Goal: Find contact information: Find contact information

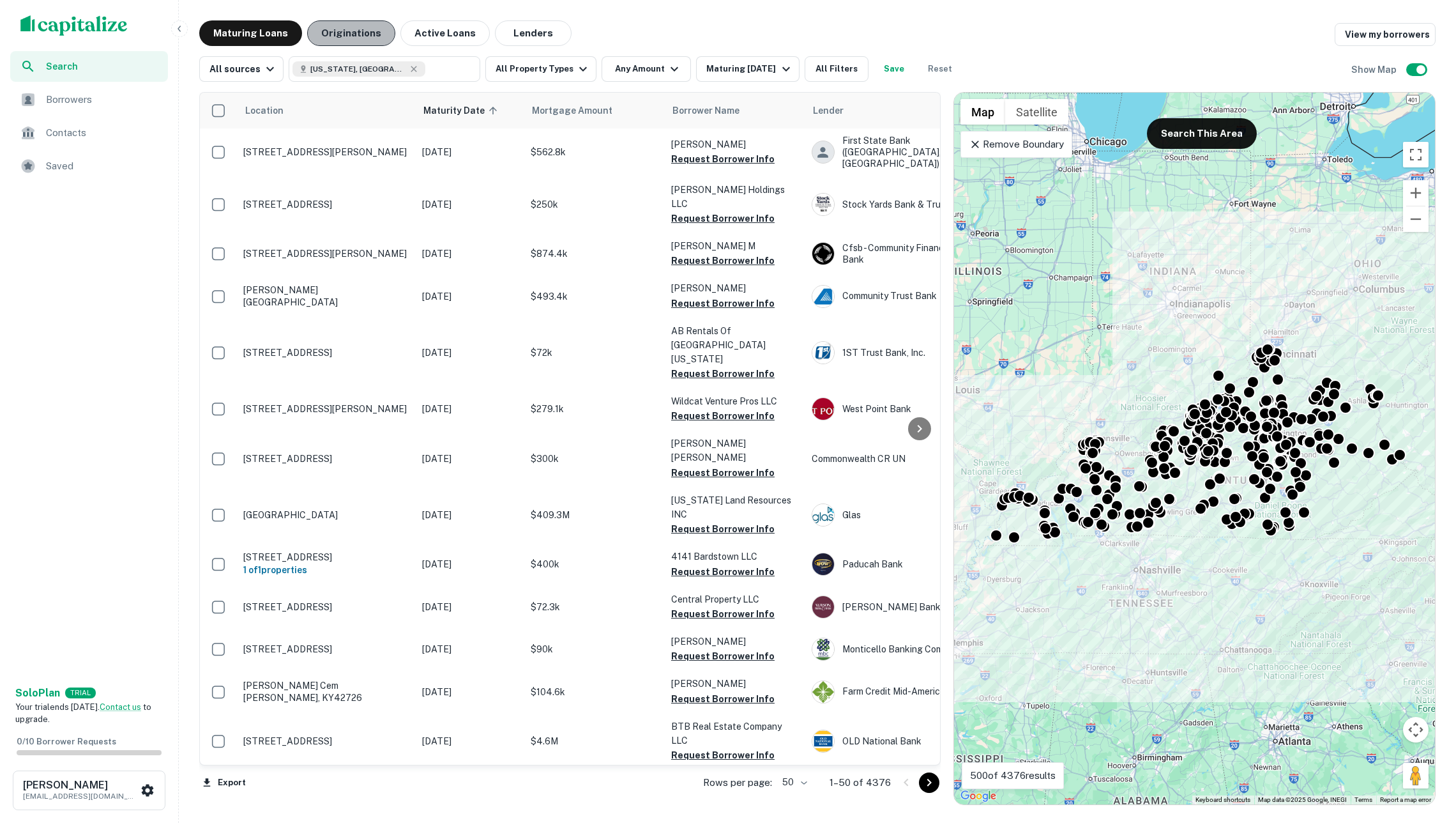
click at [375, 34] on button "Originations" at bounding box center [351, 33] width 88 height 26
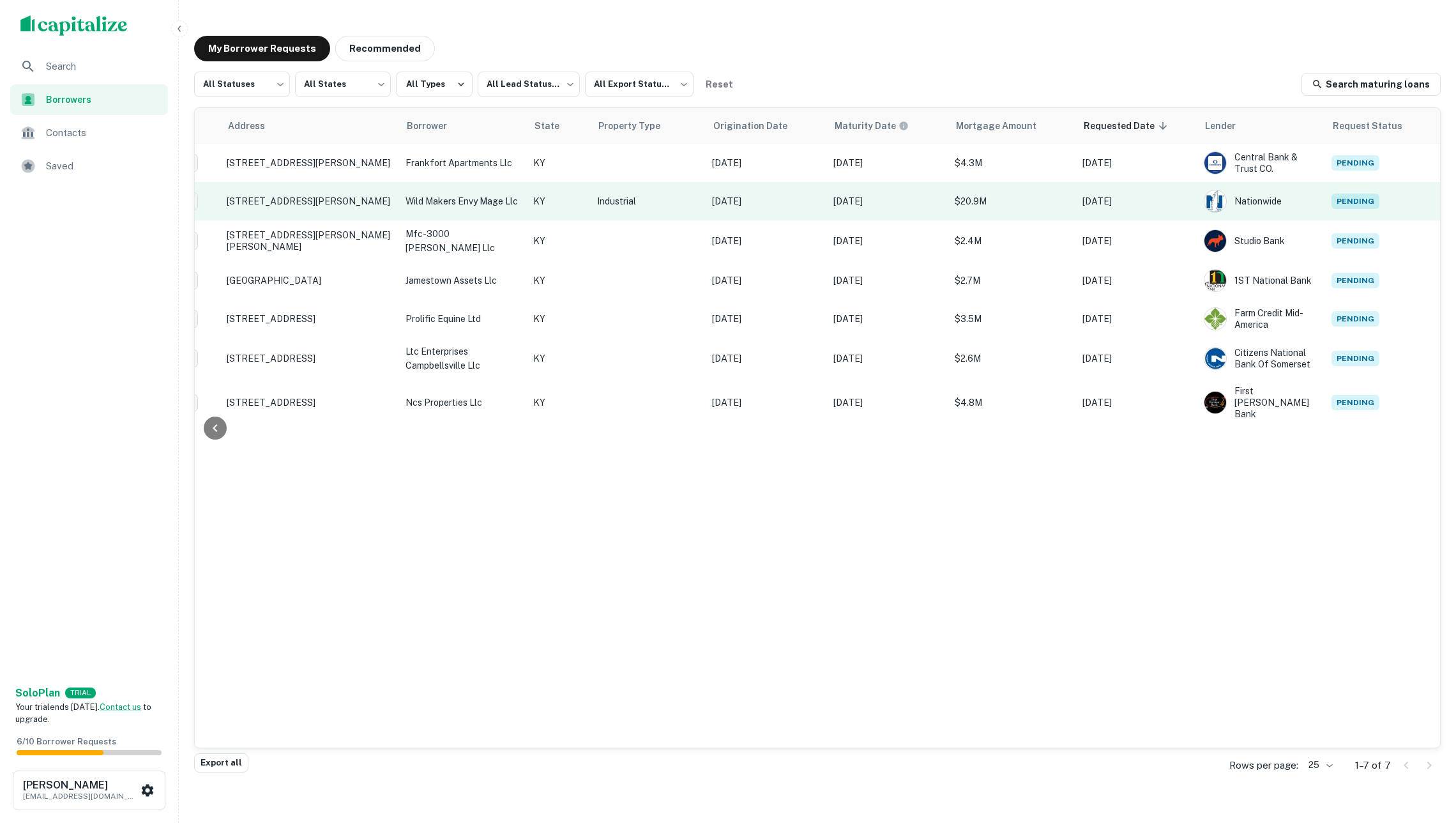
scroll to position [0, 126]
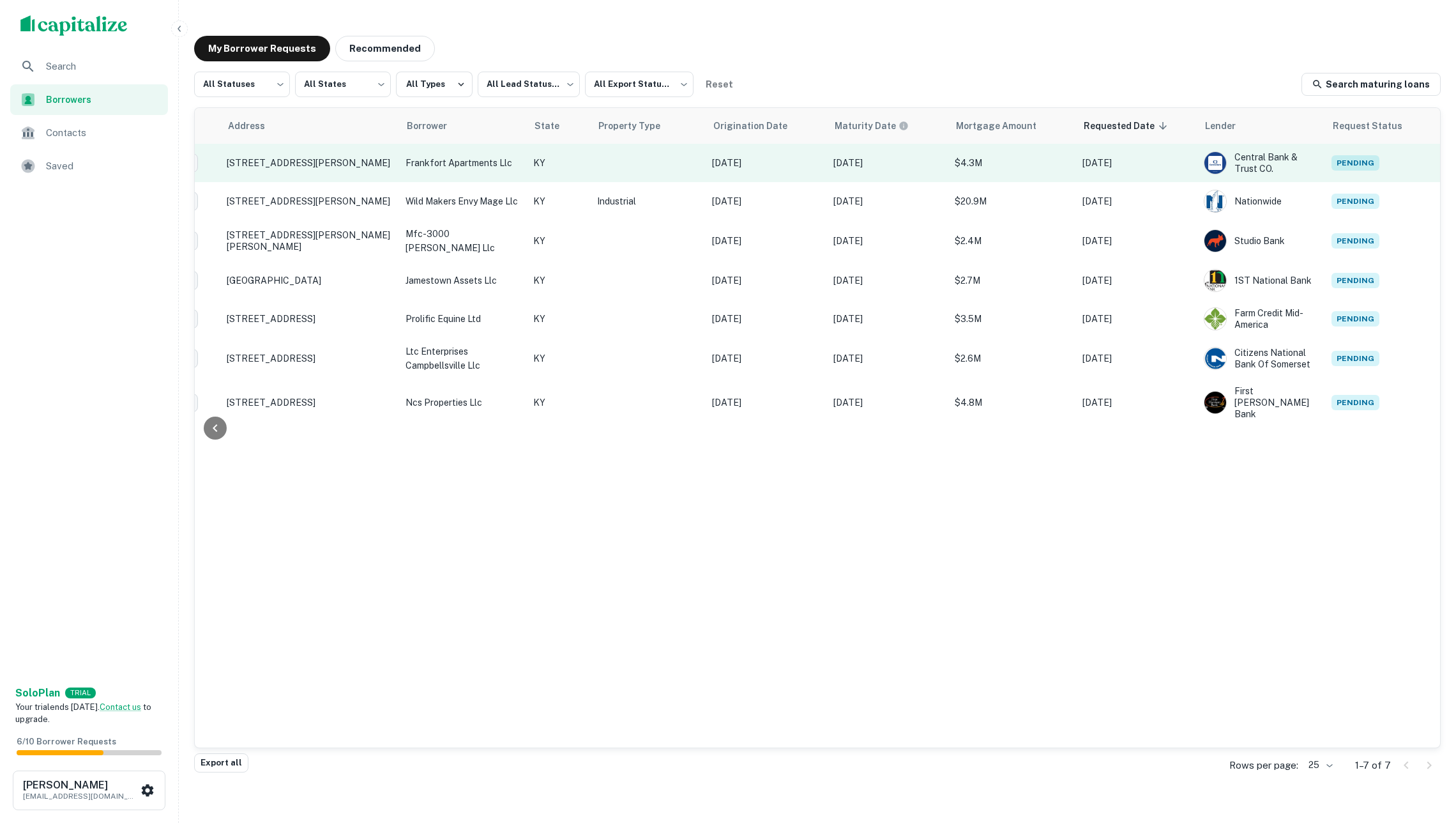
click at [476, 159] on p "frankfort apartments llc" at bounding box center [463, 162] width 115 height 14
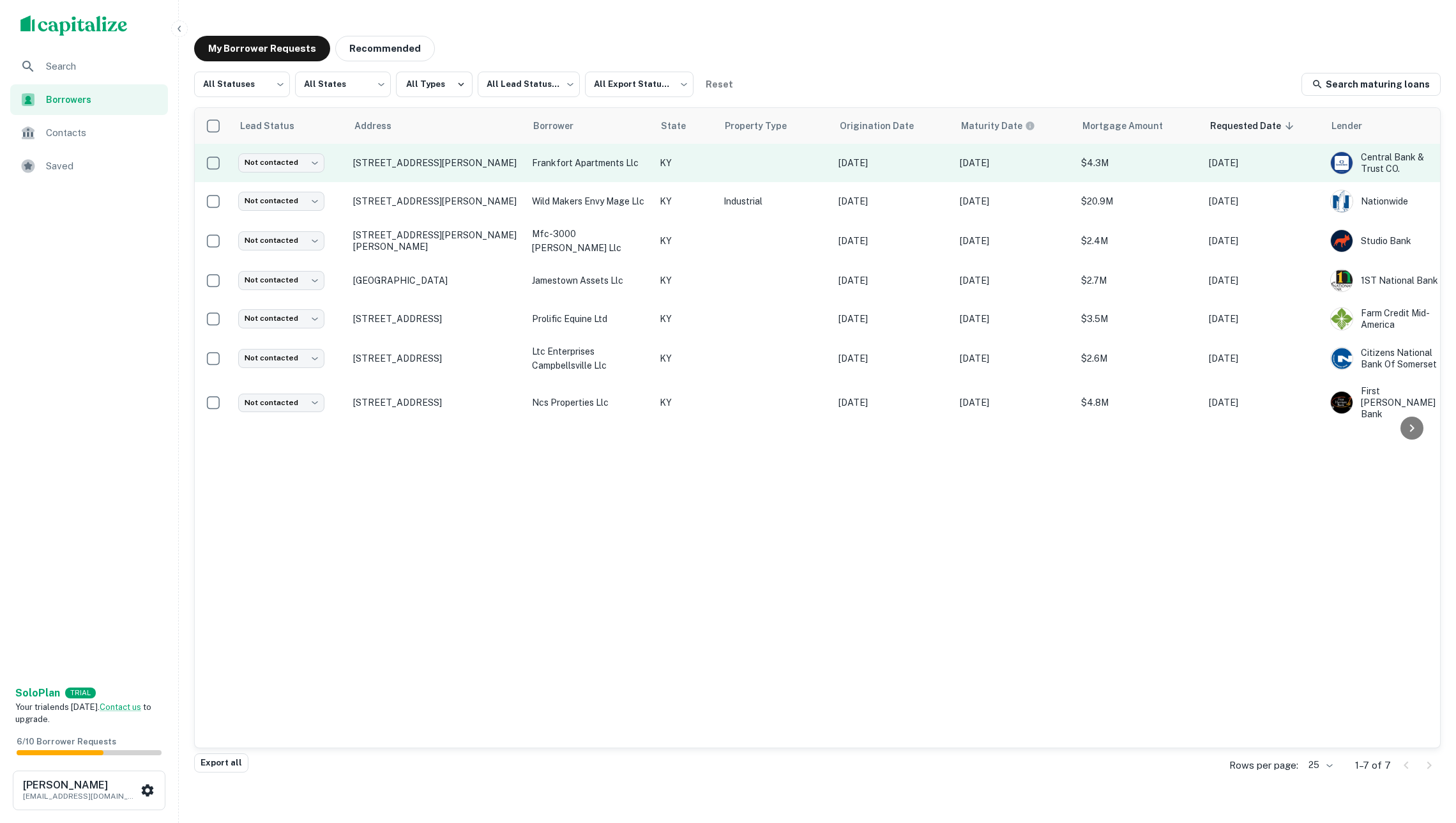
click at [534, 164] on p "frankfort apartments llc" at bounding box center [589, 162] width 115 height 14
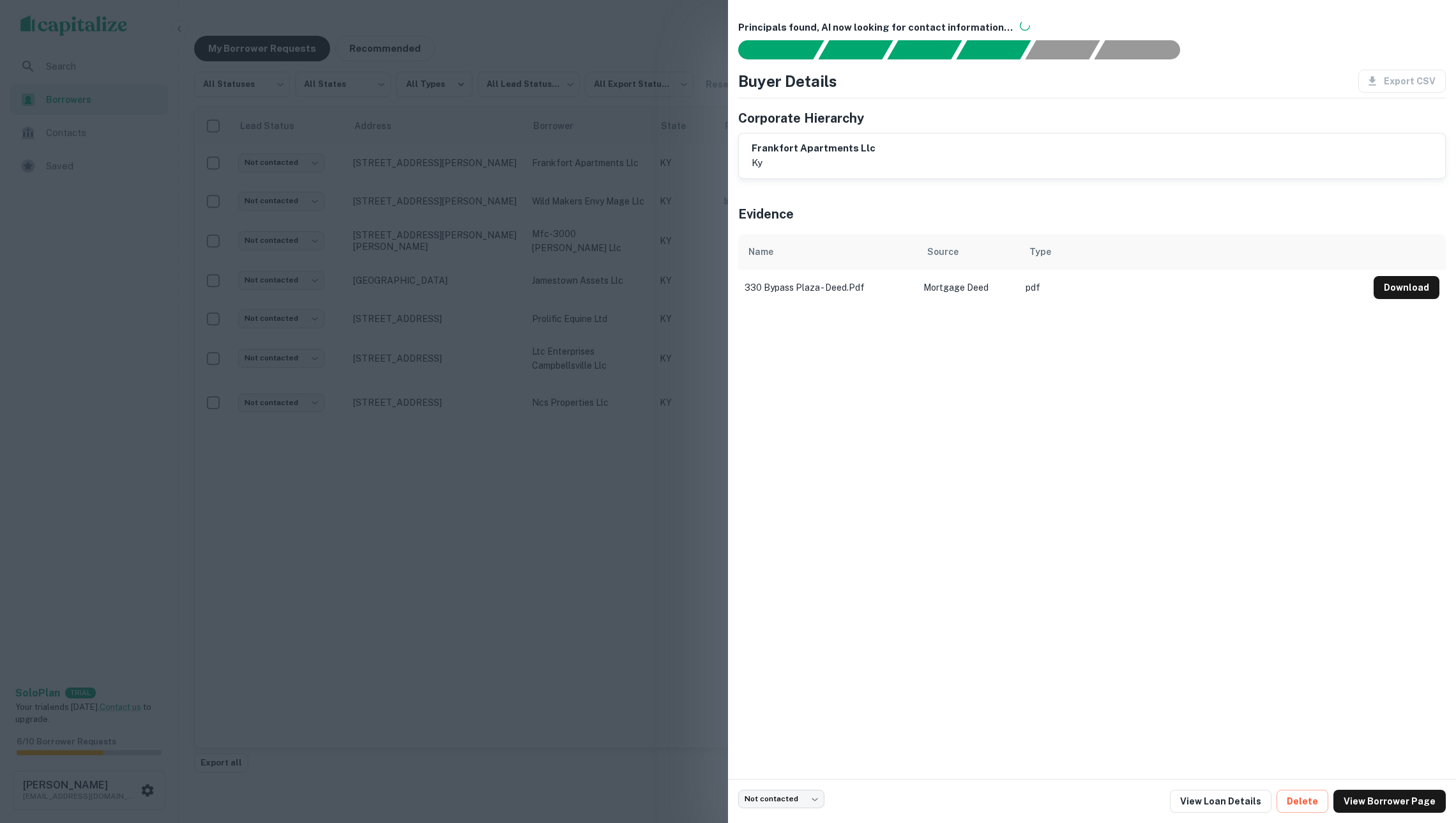
click at [529, 185] on div at bounding box center [728, 412] width 1456 height 823
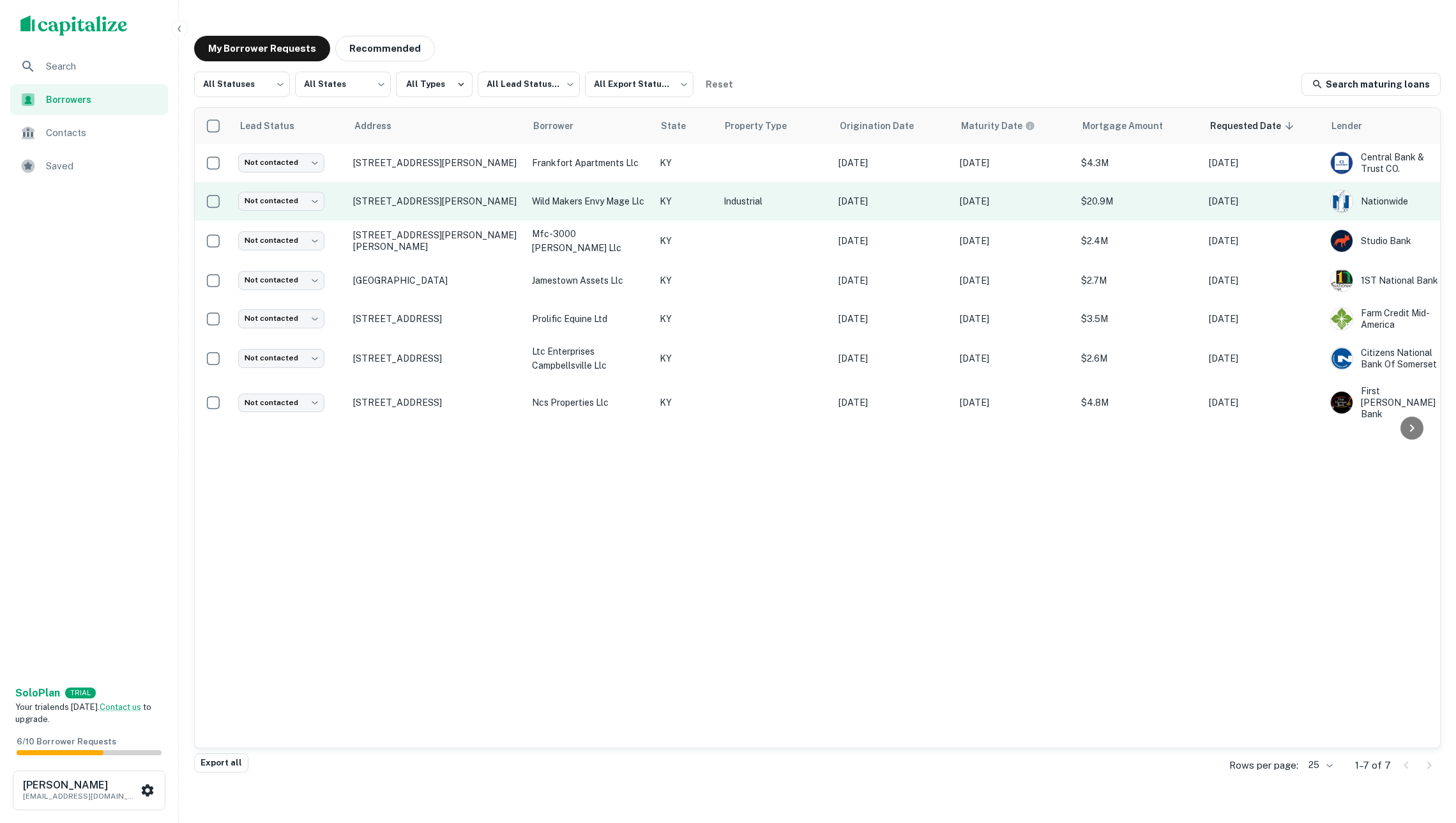
click at [528, 204] on td "wild makers envy mage llc" at bounding box center [589, 201] width 128 height 39
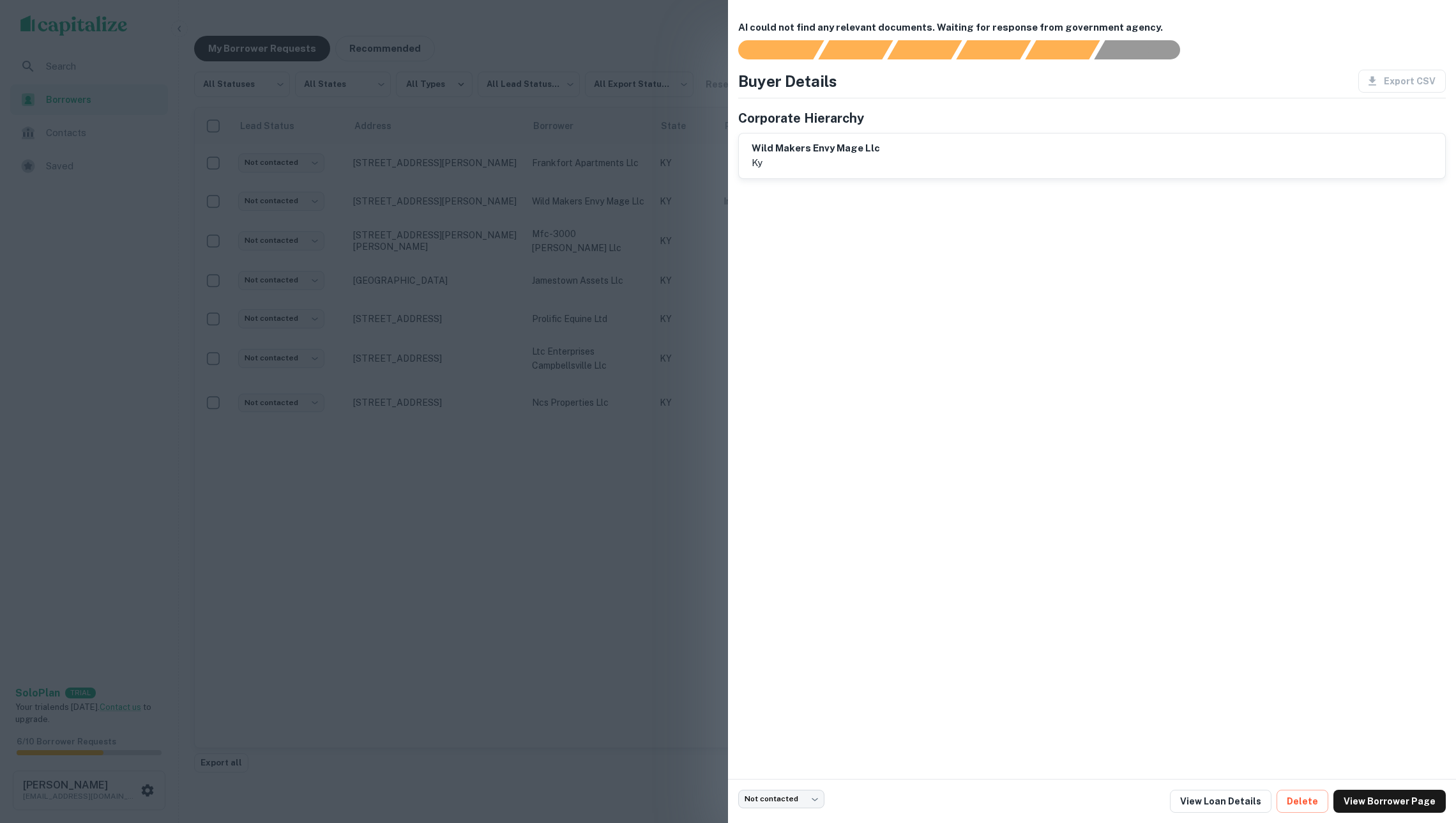
click at [527, 220] on div at bounding box center [728, 412] width 1456 height 823
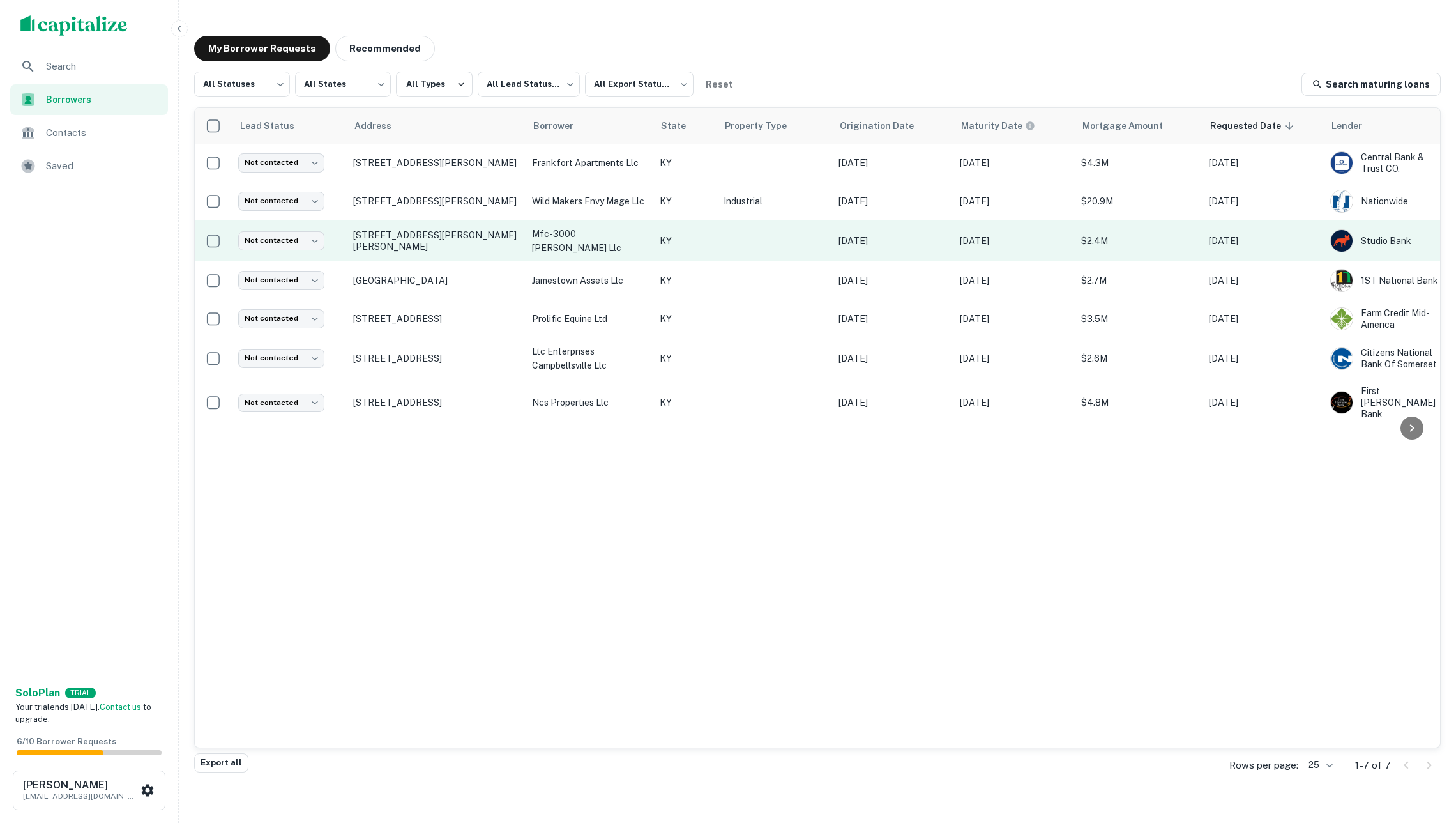
click at [530, 248] on td "mfc-3000 [PERSON_NAME] llc" at bounding box center [589, 241] width 128 height 41
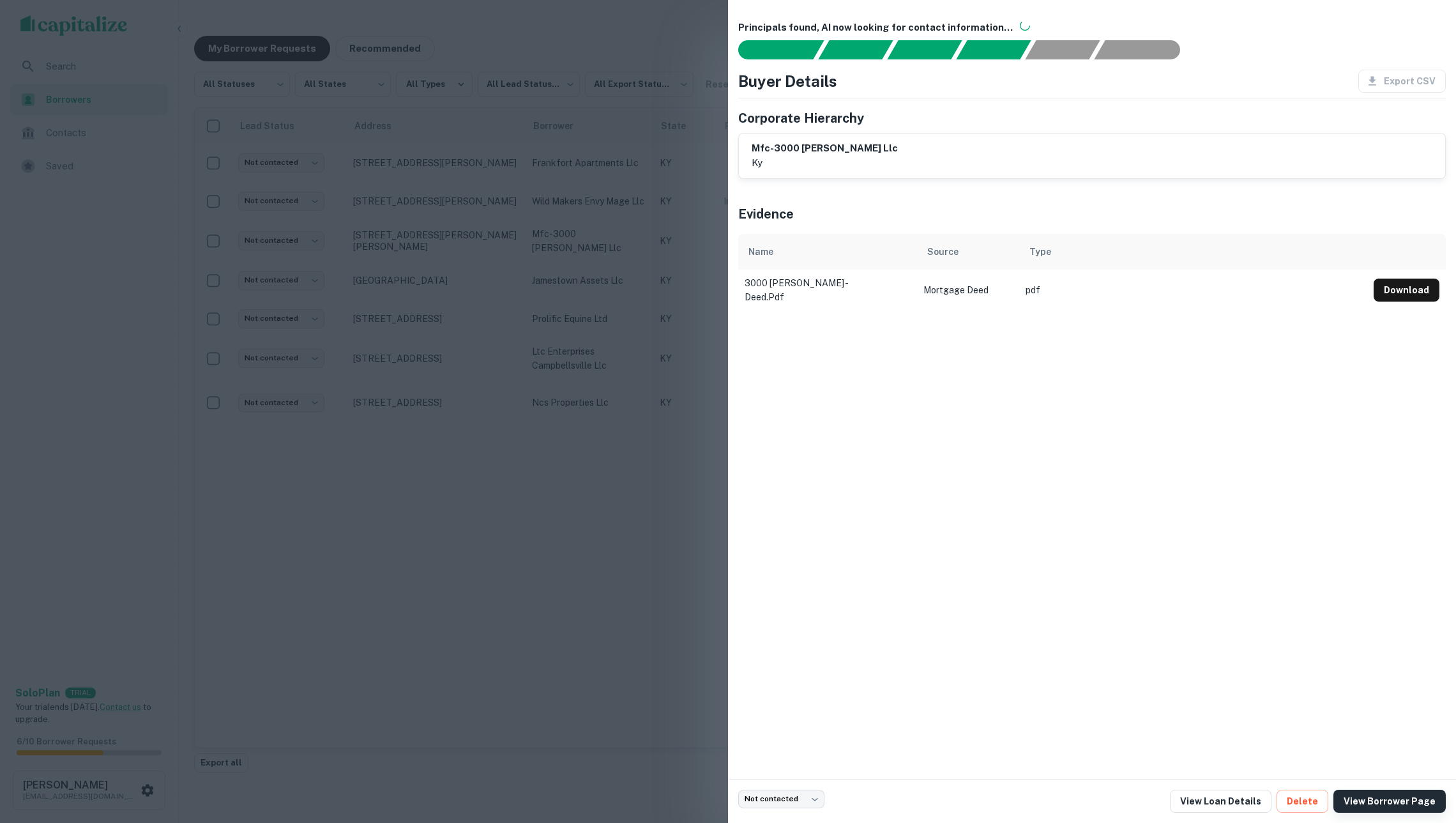
click at [1381, 799] on link "View Borrower Page" at bounding box center [1390, 801] width 113 height 23
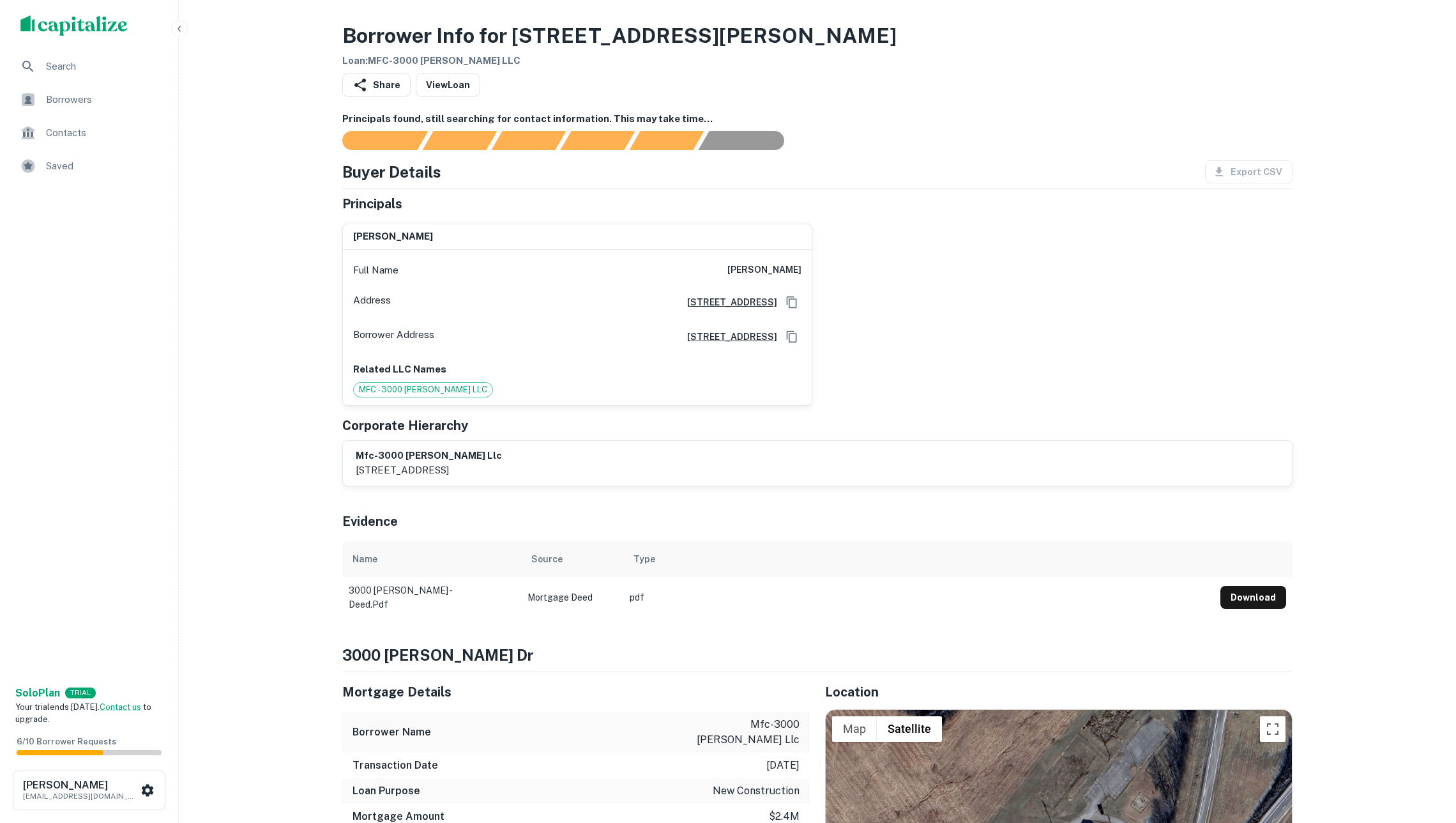
click at [790, 343] on icon "Copy Address" at bounding box center [792, 337] width 13 height 13
click at [973, 353] on div "william w burton Full Name william w burton Address 601 Woodland St, Nashville,…" at bounding box center [812, 309] width 961 height 192
drag, startPoint x: 723, startPoint y: 270, endPoint x: 837, endPoint y: 272, distance: 114.0
click at [837, 272] on div "william w burton Full Name william w burton Address 601 Woodland St, Nashville,…" at bounding box center [812, 309] width 961 height 192
copy h6 "[PERSON_NAME]"
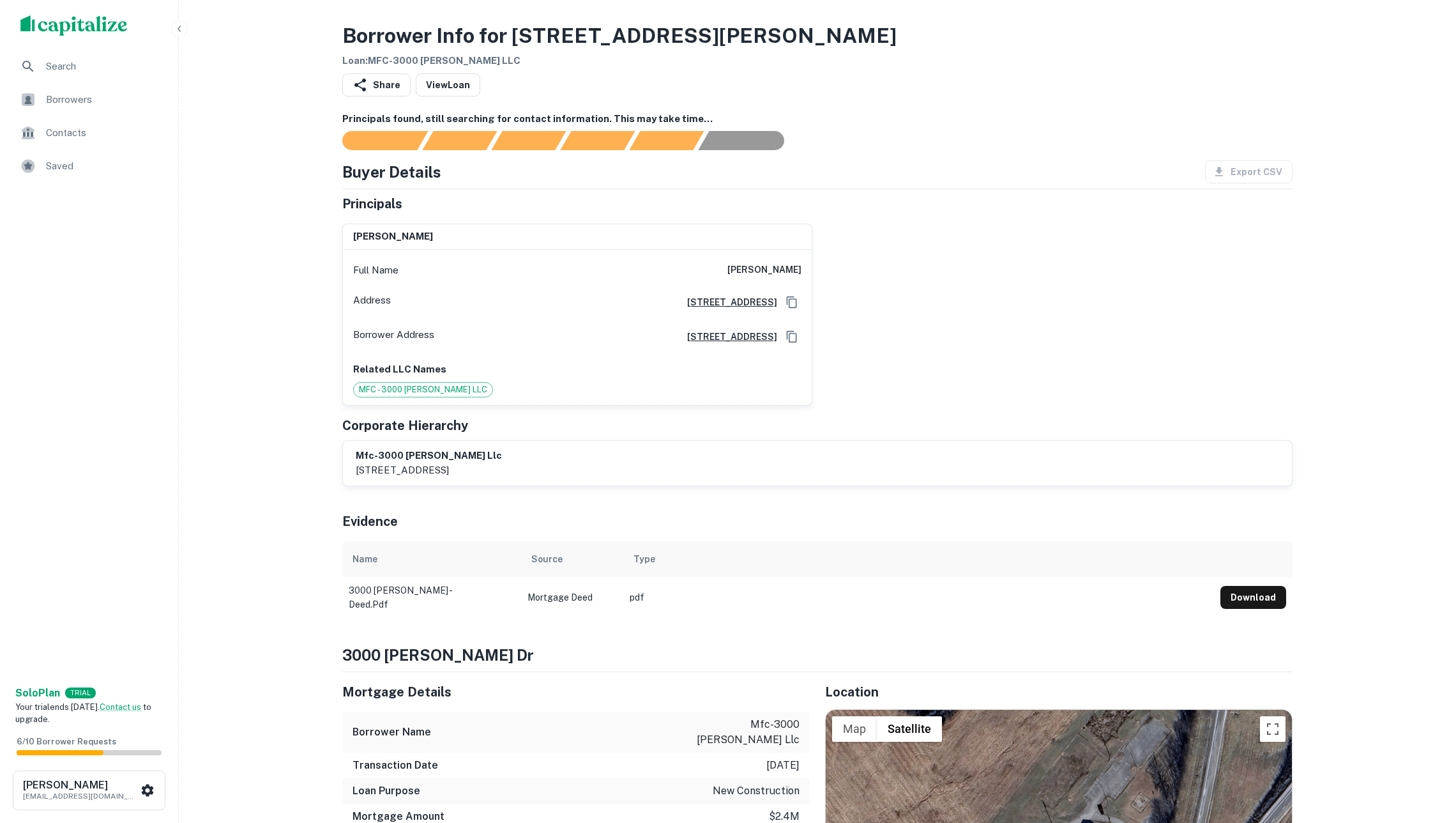
click at [59, 95] on span "Borrowers" at bounding box center [103, 99] width 114 height 15
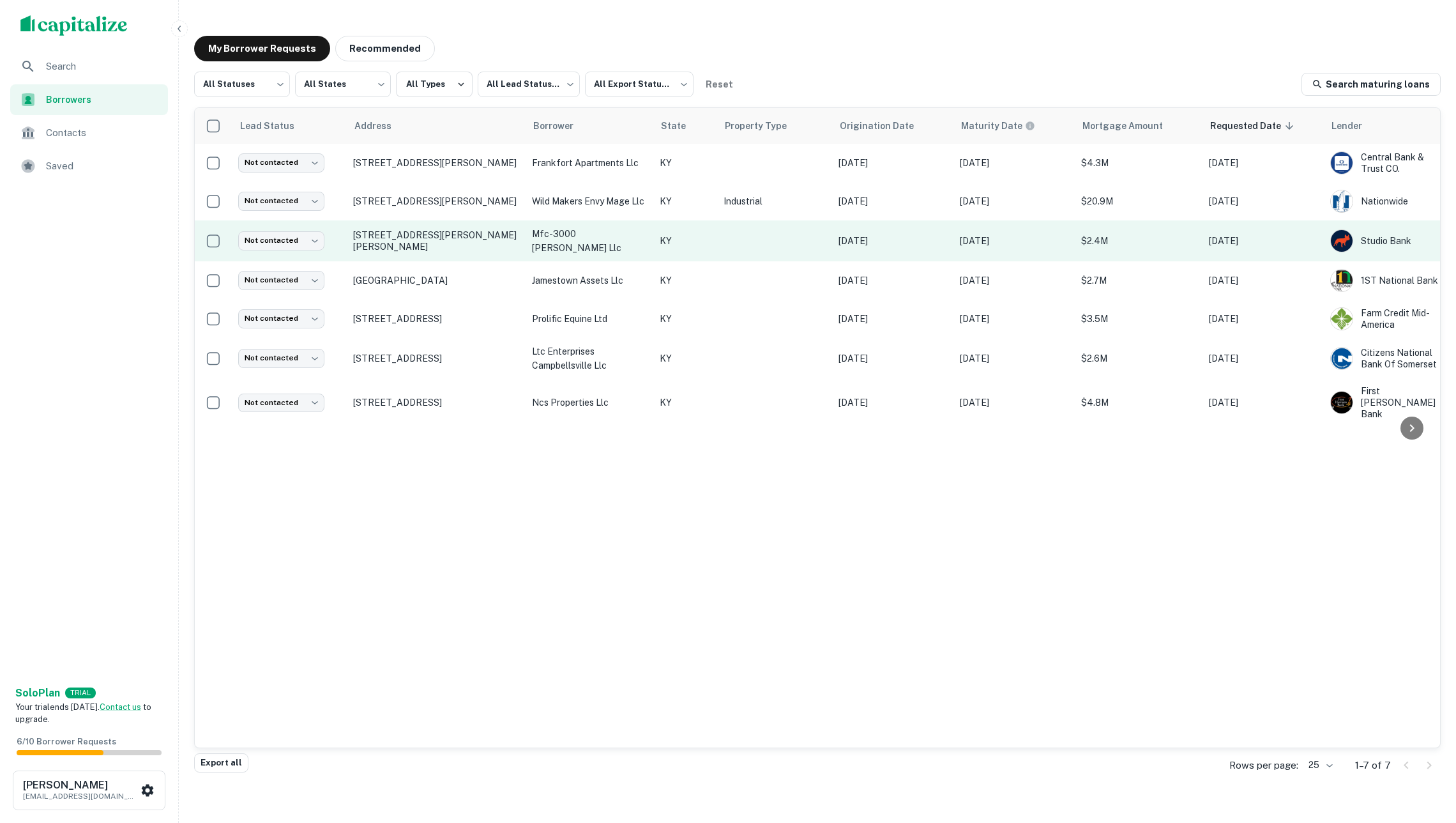
click at [530, 241] on td "mfc-3000 [PERSON_NAME] llc" at bounding box center [589, 241] width 128 height 41
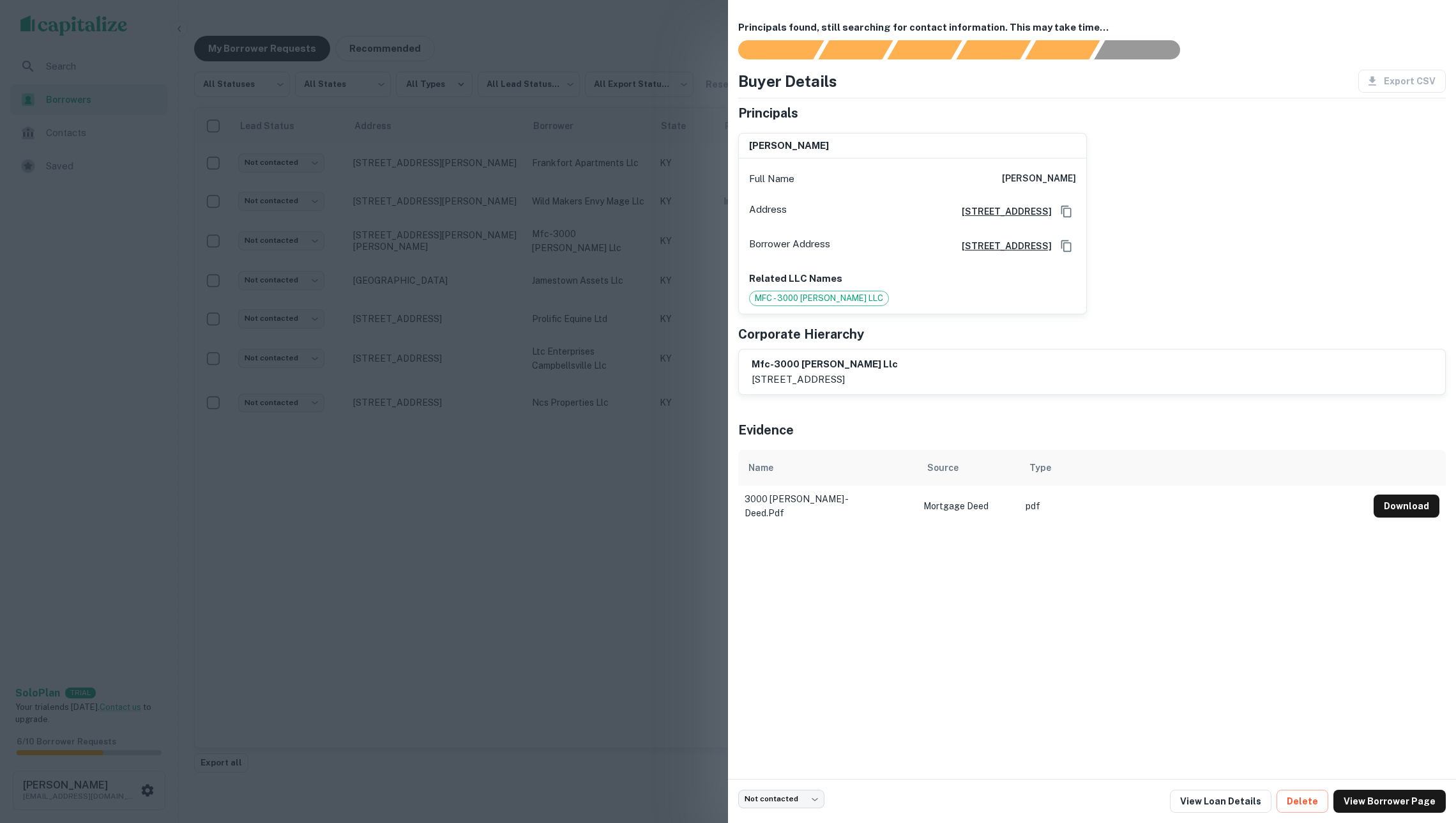
click at [538, 259] on div at bounding box center [728, 412] width 1456 height 823
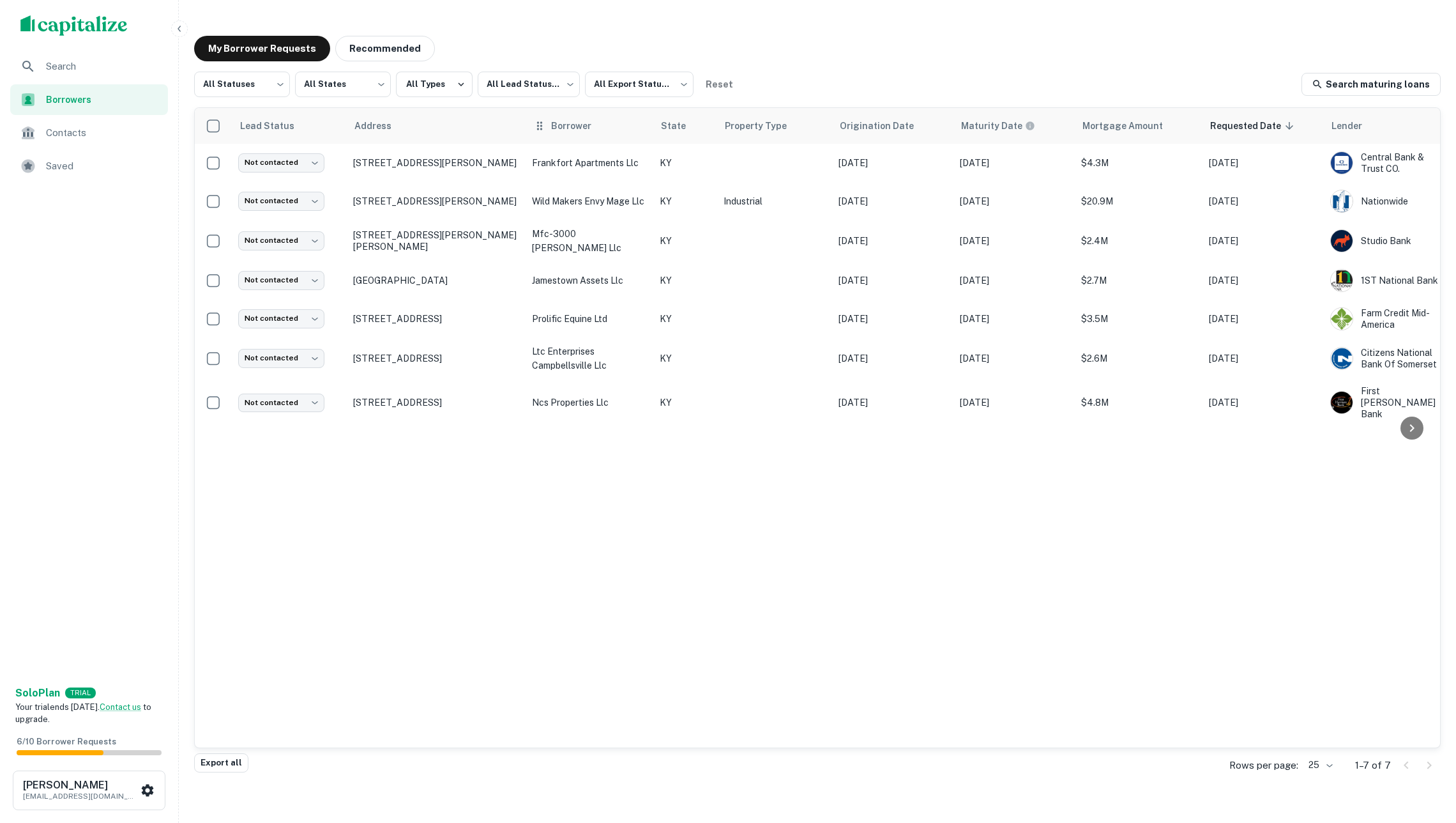
click at [565, 141] on th "Borrower" at bounding box center [589, 126] width 128 height 36
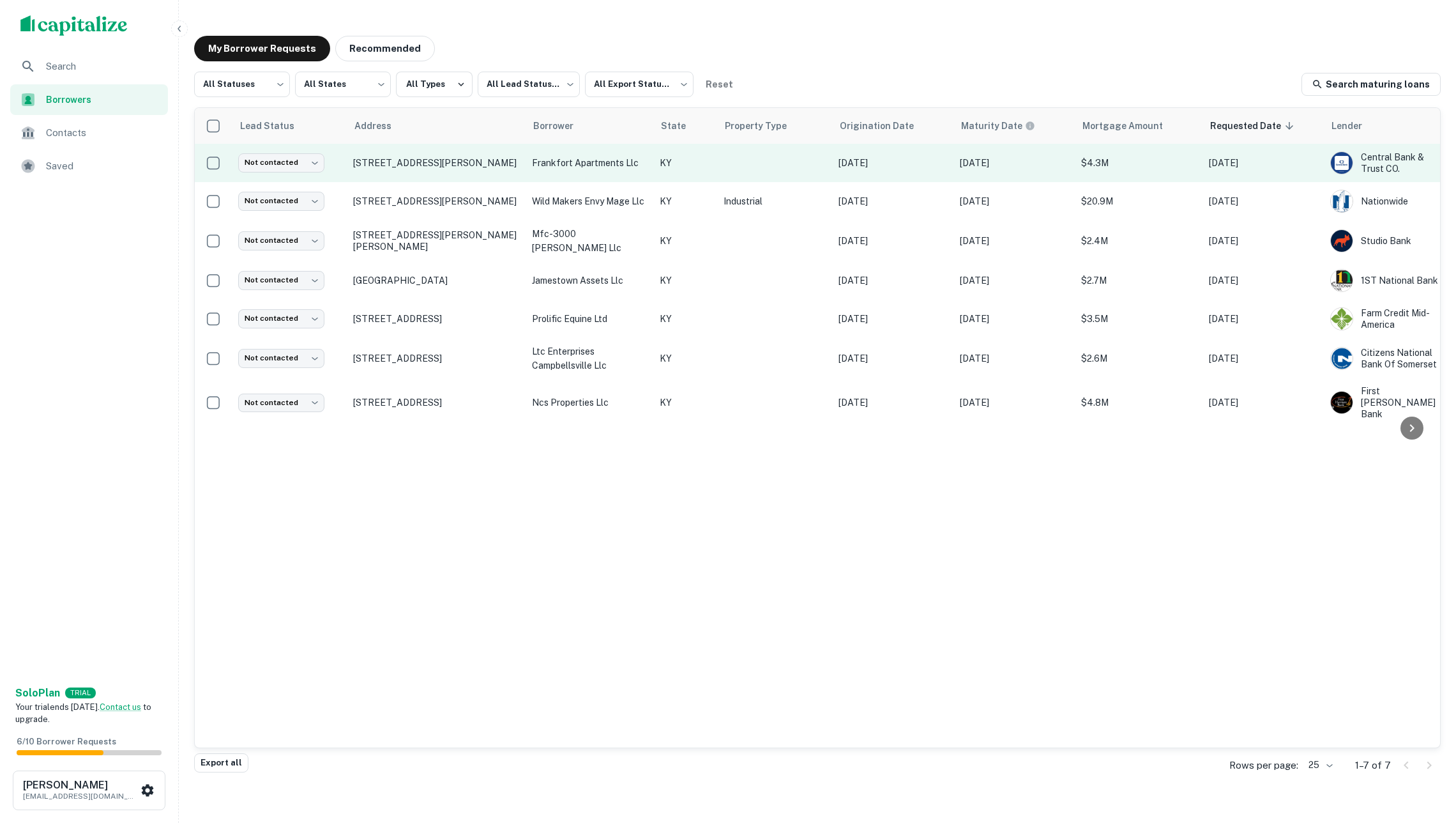
click at [567, 156] on td "frankfort apartments llc" at bounding box center [589, 163] width 128 height 39
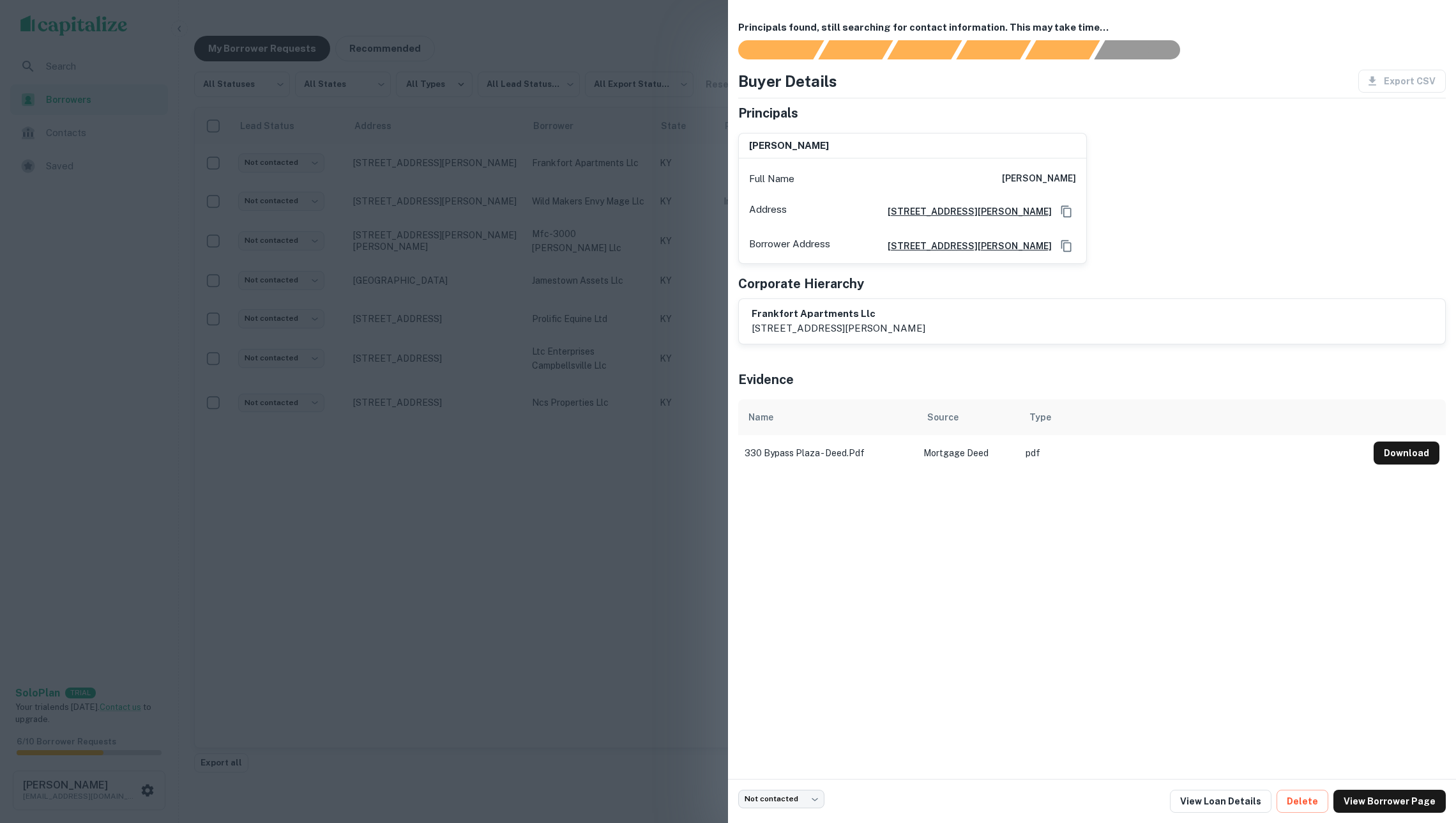
click at [604, 200] on div at bounding box center [728, 412] width 1456 height 823
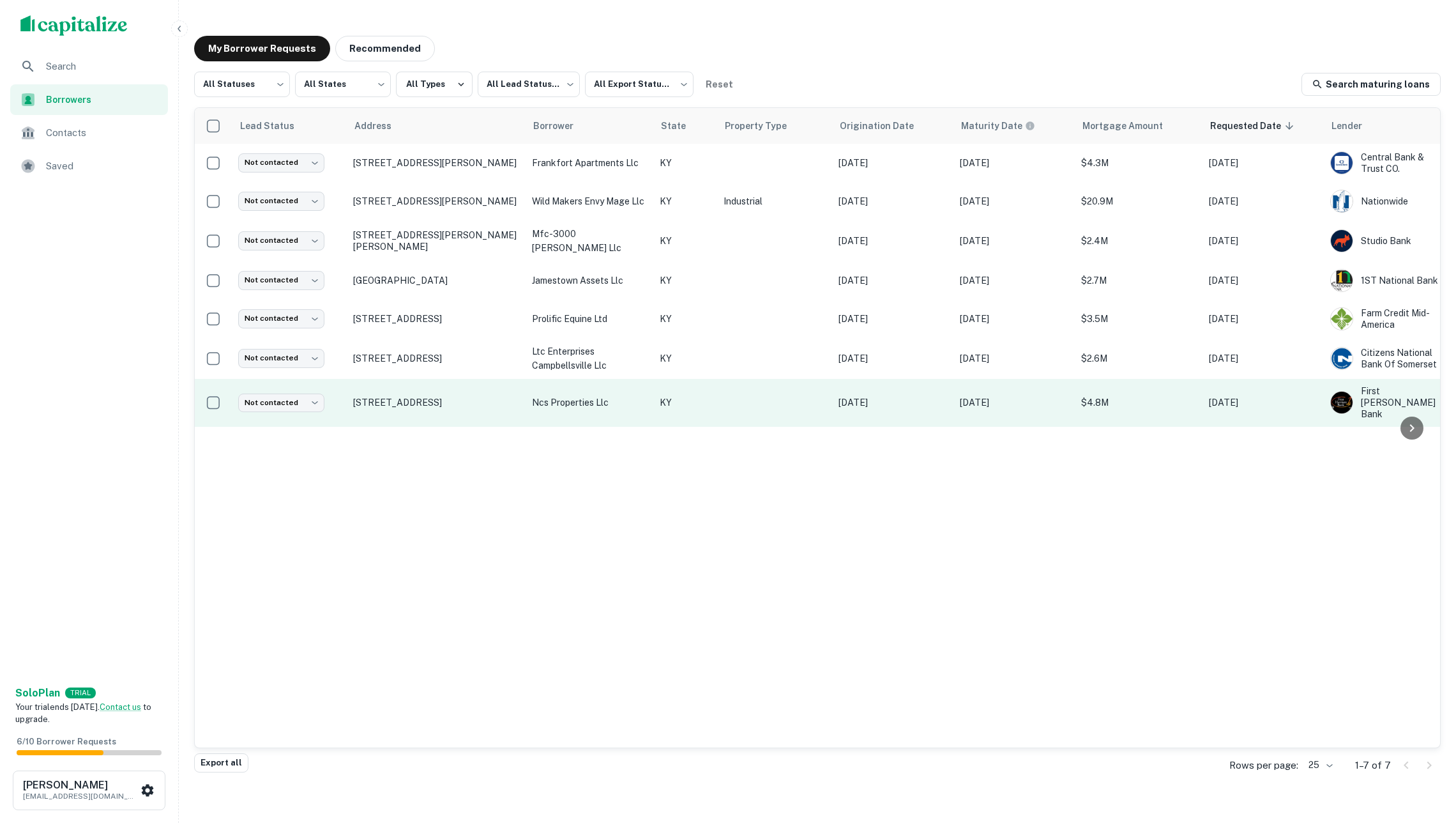
click at [642, 383] on td "ncs properties llc" at bounding box center [589, 402] width 128 height 48
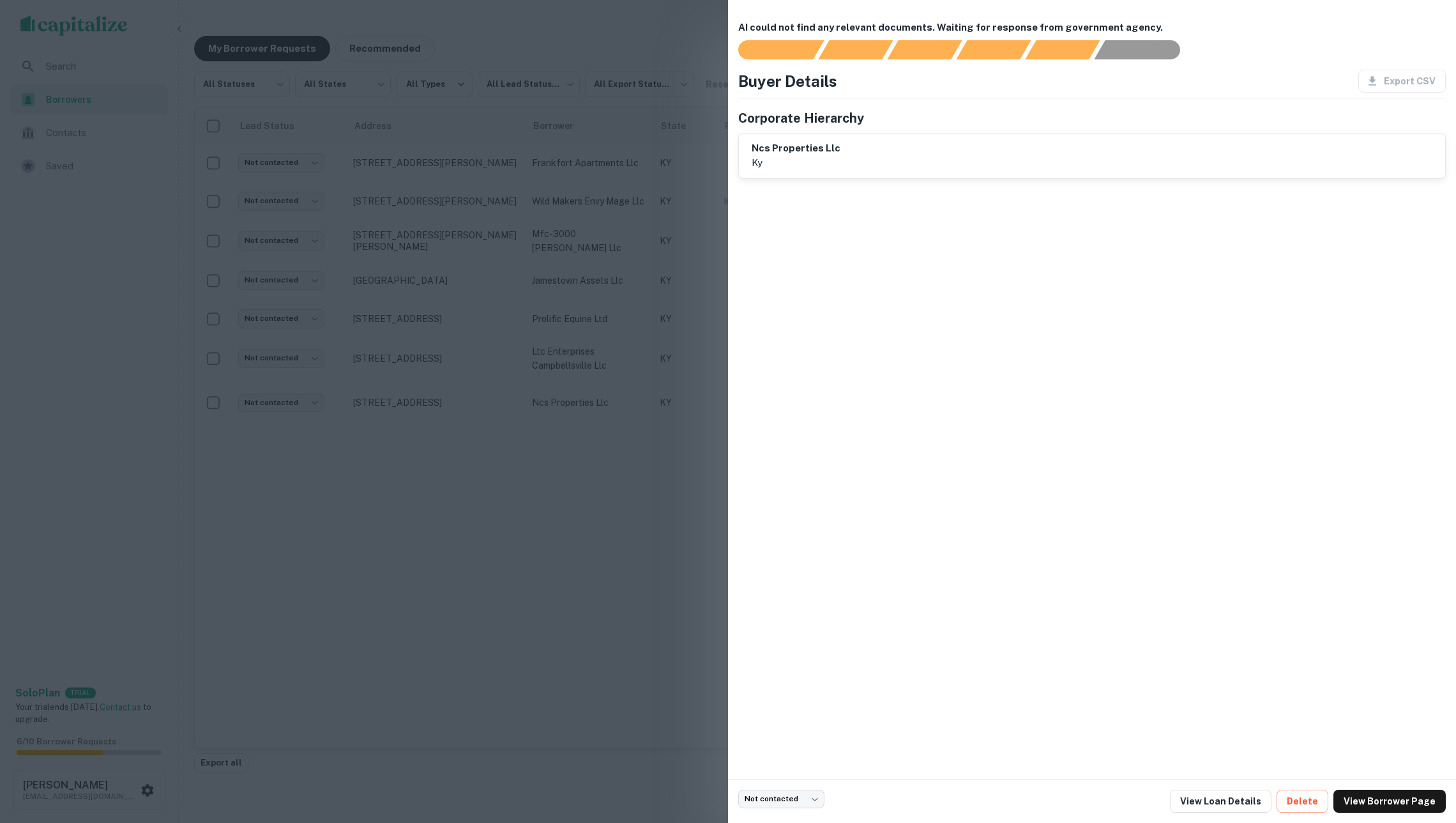
click at [627, 374] on div at bounding box center [728, 412] width 1456 height 823
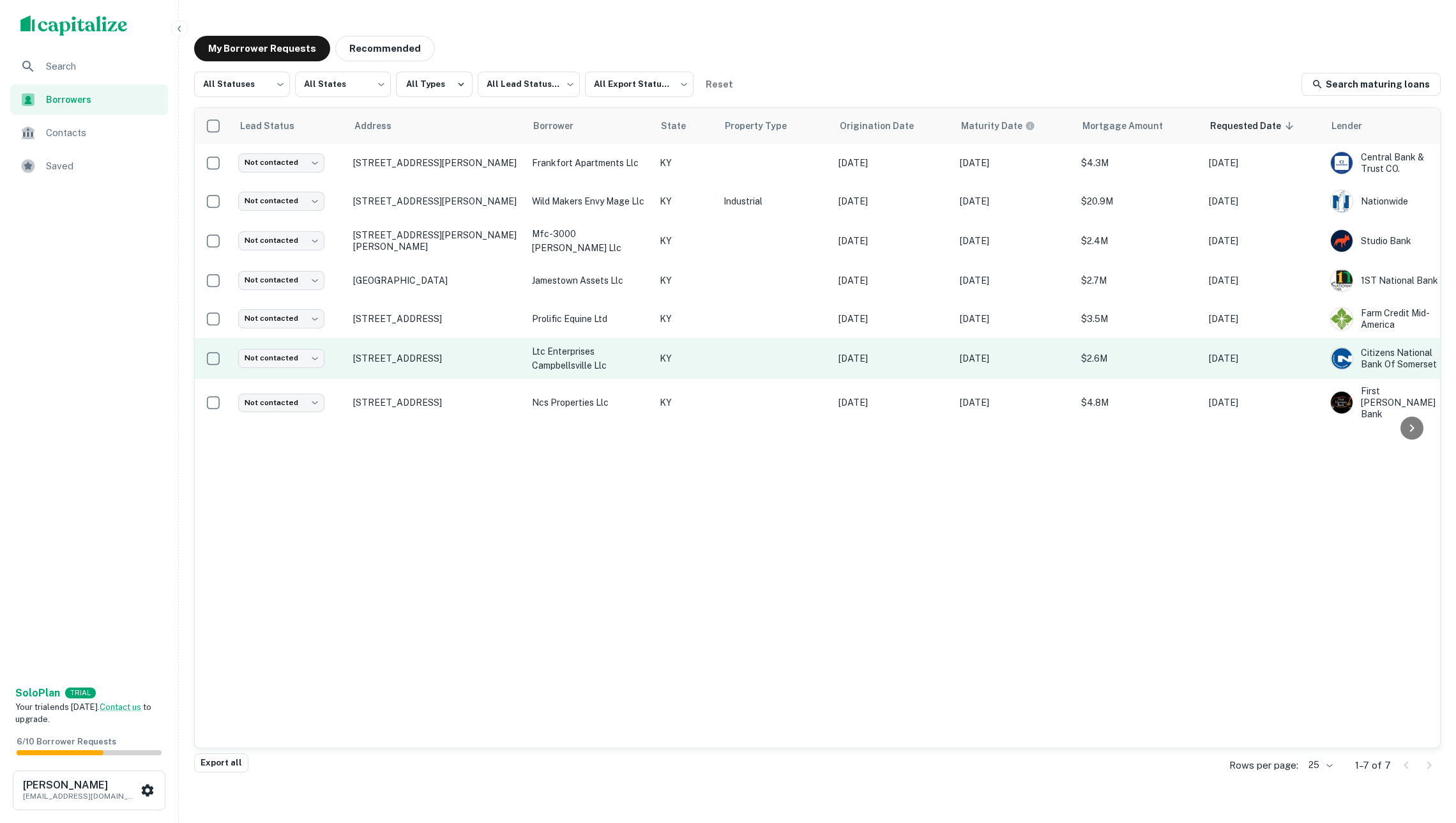
click at [629, 356] on p "ltc enterprises campbellsville llc" at bounding box center [589, 358] width 115 height 28
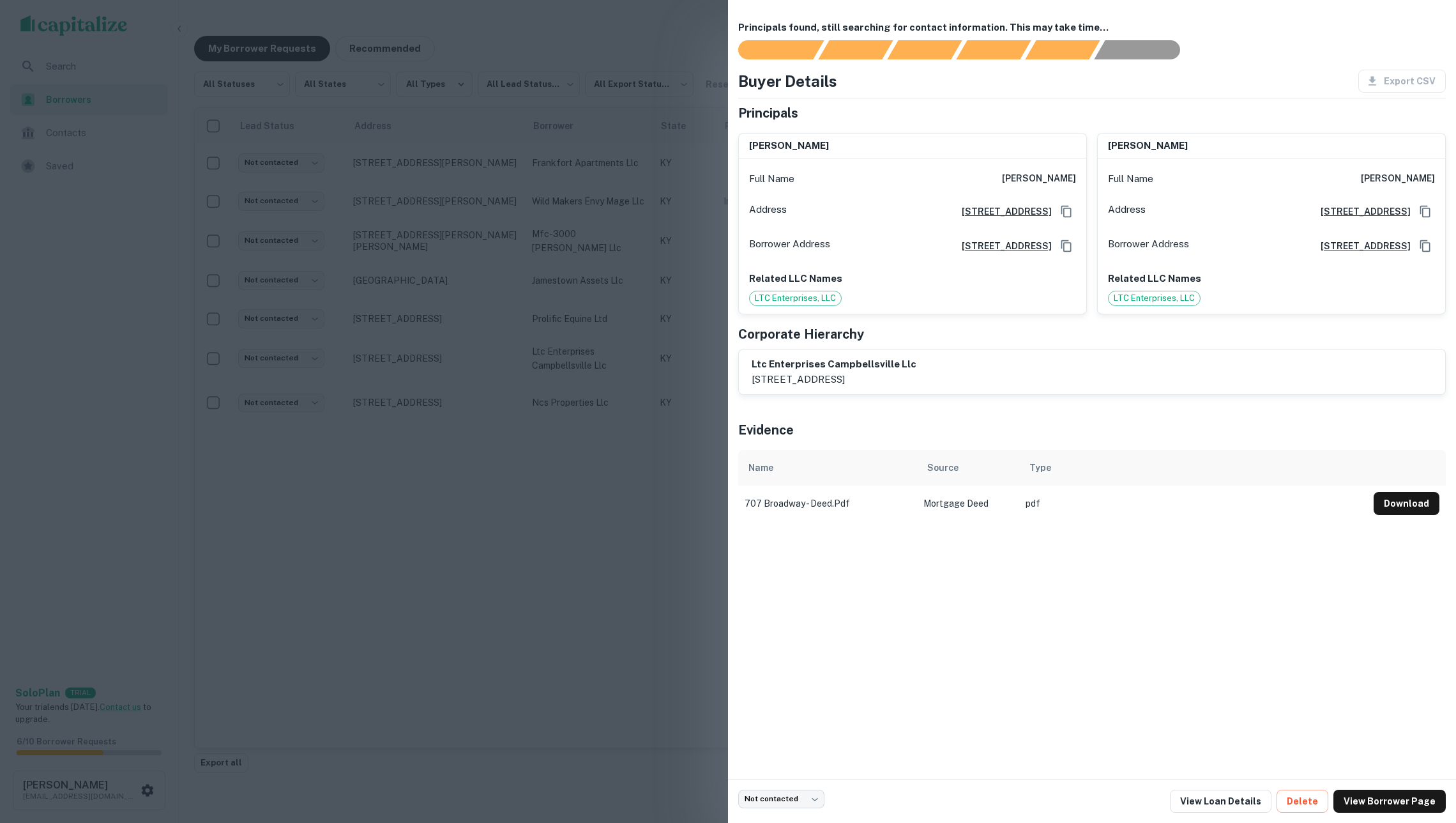
click at [634, 393] on div at bounding box center [728, 412] width 1456 height 823
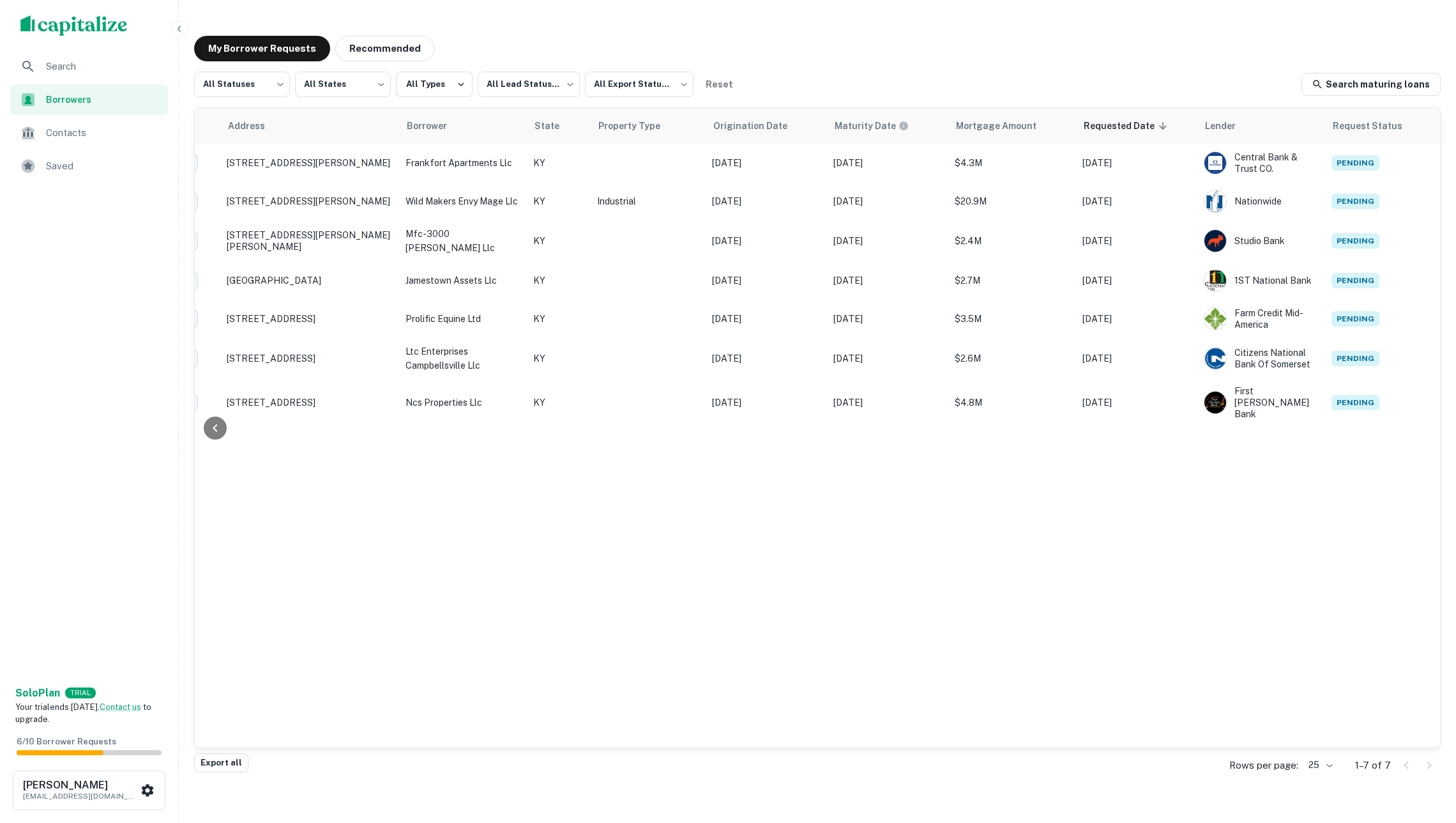
scroll to position [0, 126]
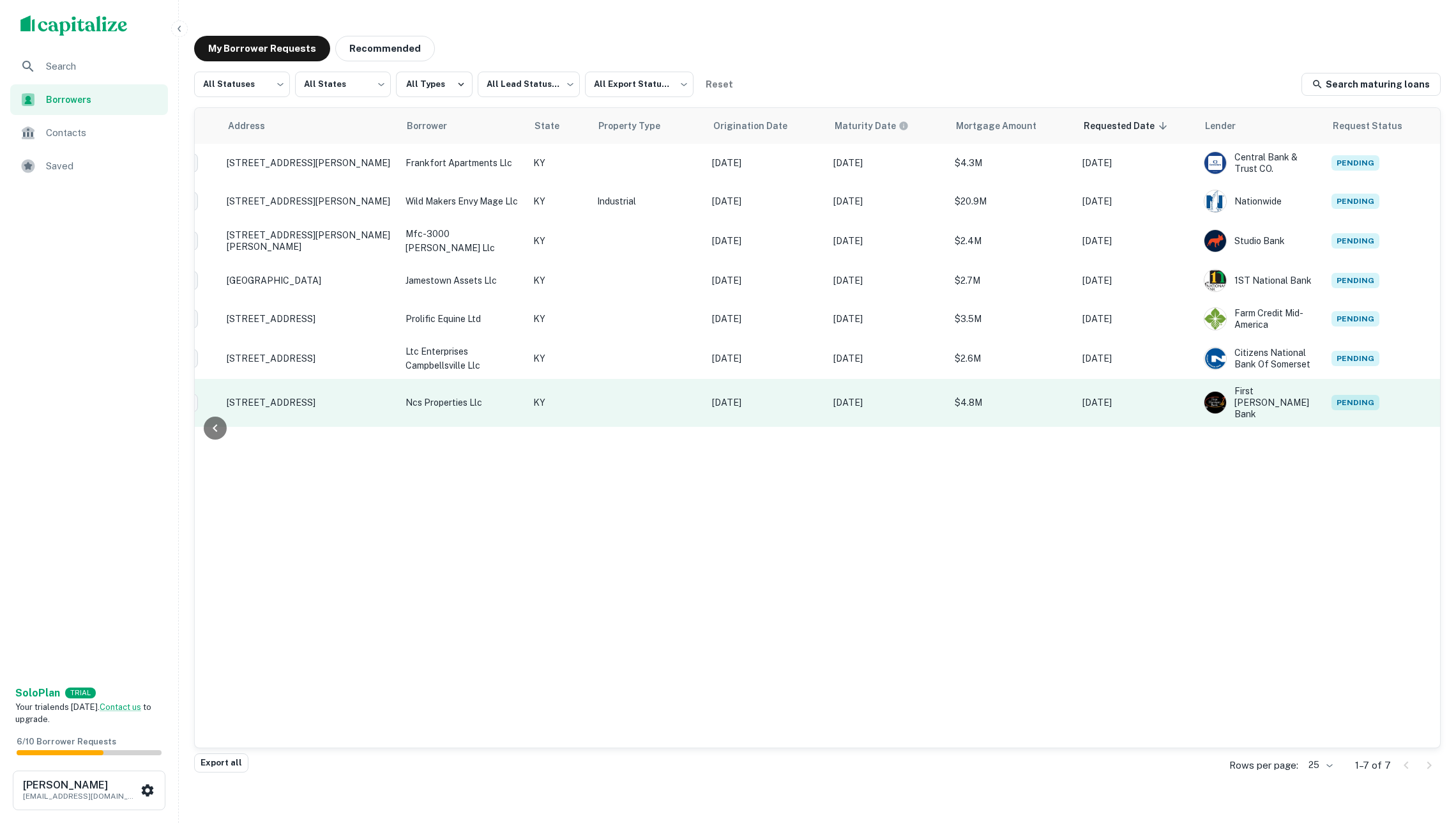
click at [757, 401] on p "[DATE]" at bounding box center [767, 402] width 109 height 14
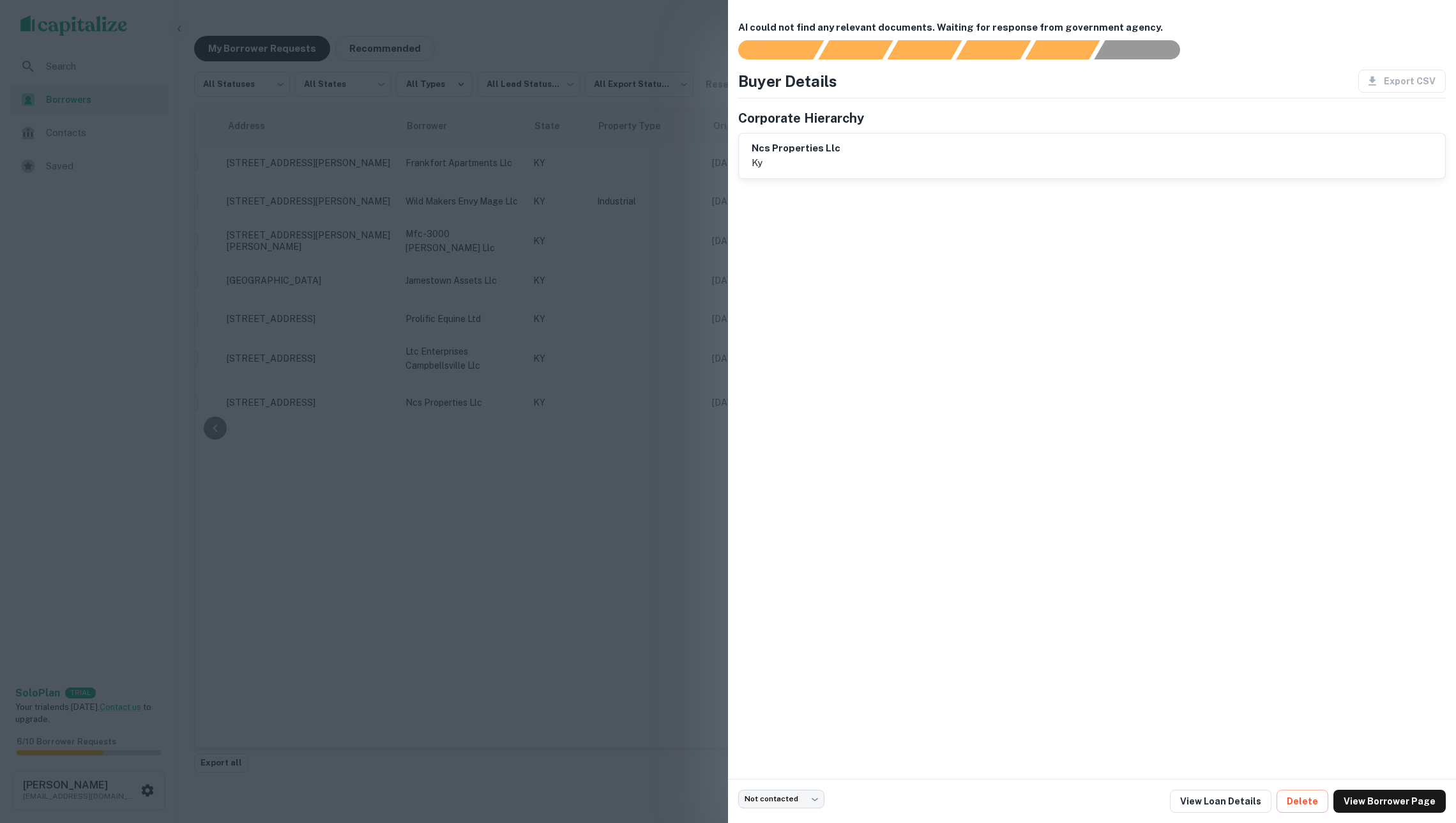
click at [638, 470] on div at bounding box center [728, 412] width 1456 height 823
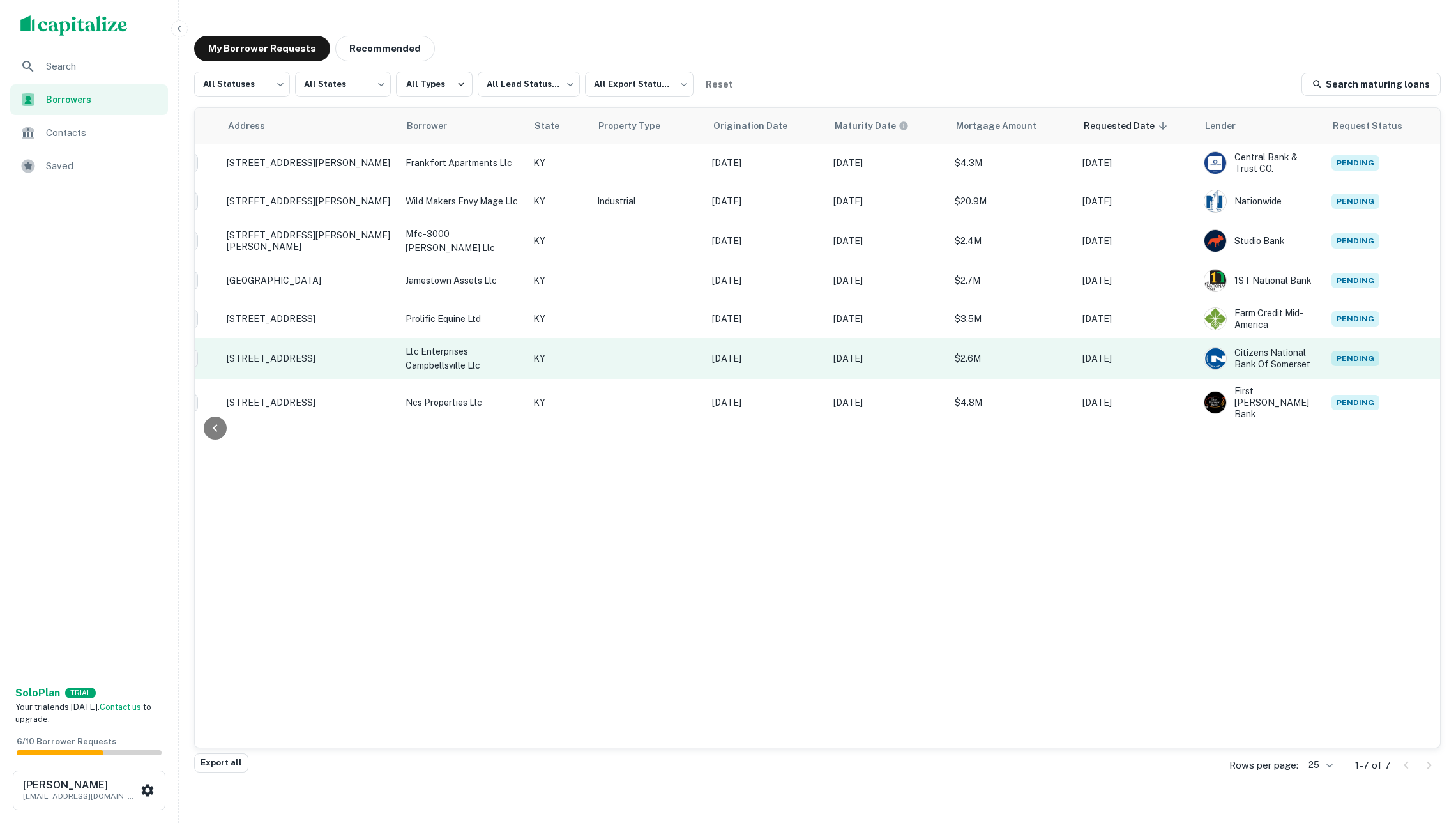
click at [561, 362] on p "KY" at bounding box center [559, 358] width 51 height 14
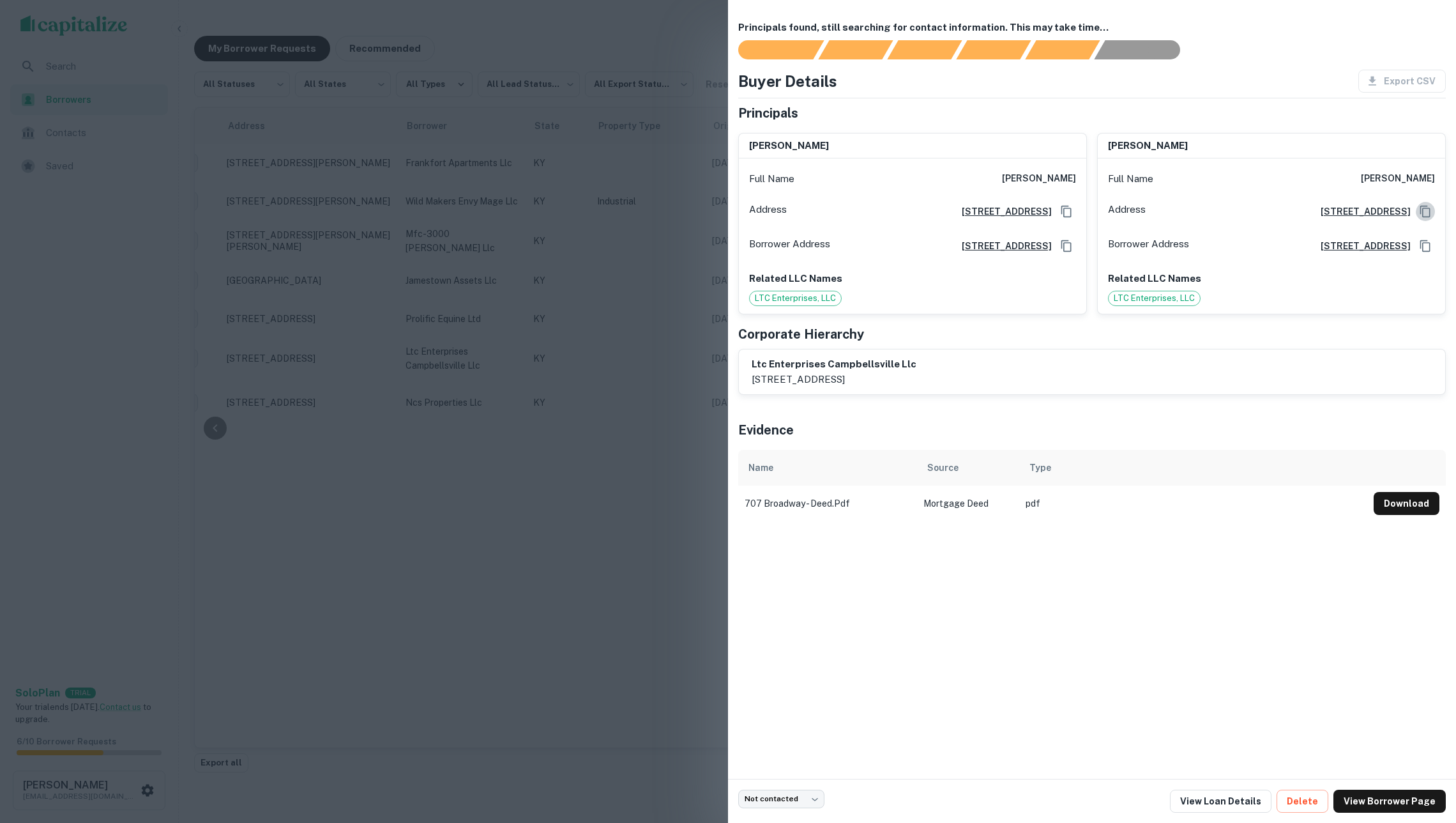
click at [1421, 213] on icon "Copy Address" at bounding box center [1426, 211] width 13 height 13
